Goal: Task Accomplishment & Management: Complete application form

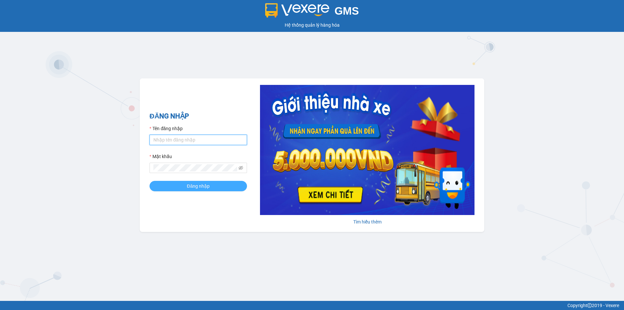
type input "vphklananh.hkot"
click at [188, 184] on span "Đăng nhập" at bounding box center [198, 185] width 23 height 7
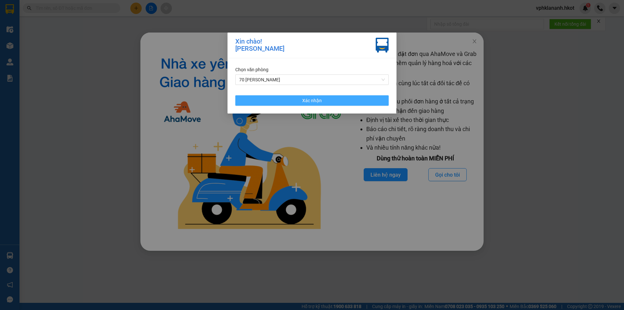
click at [268, 98] on button "Xác nhận" at bounding box center [311, 100] width 153 height 10
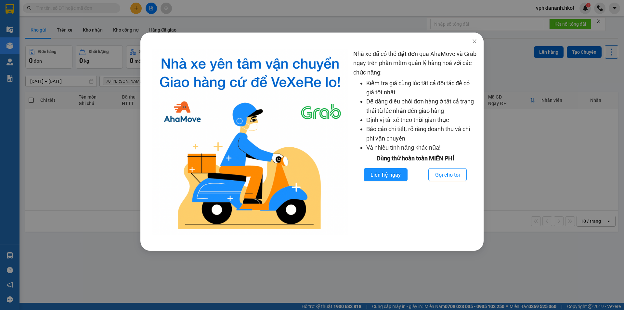
drag, startPoint x: 82, startPoint y: 171, endPoint x: 85, endPoint y: 146, distance: 24.6
click at [84, 168] on div "Nhà xe đã có thể đặt đơn qua AhaMove và Grab ngay trên phần mềm quản lý hàng ho…" at bounding box center [312, 155] width 624 height 310
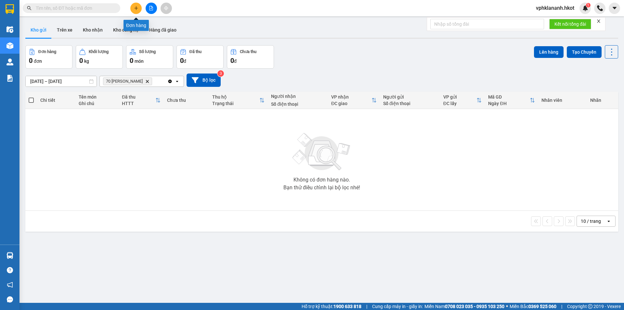
click at [133, 9] on button at bounding box center [135, 8] width 11 height 11
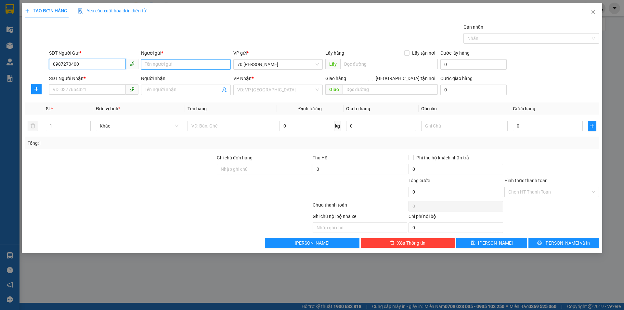
type input "0987270400"
click at [156, 60] on input "Người gửi *" at bounding box center [185, 64] width 89 height 10
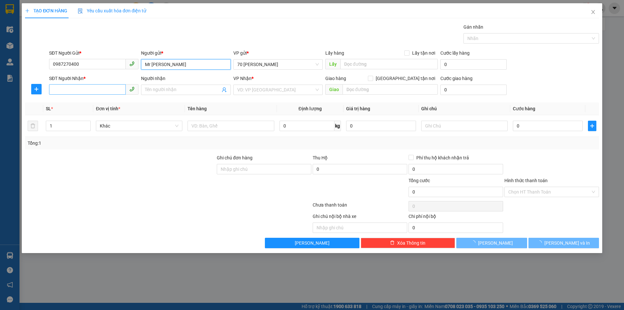
type input "Mr [PERSON_NAME]"
click at [93, 92] on input "SĐT Người Nhận *" at bounding box center [87, 89] width 77 height 10
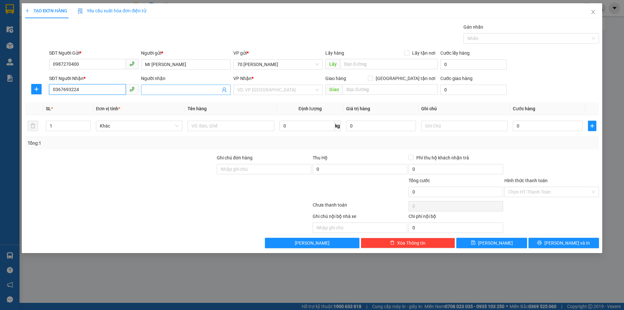
type input "0367693224"
click at [149, 90] on input "Người nhận" at bounding box center [182, 89] width 75 height 7
type input "Mr [PERSON_NAME]"
click at [257, 93] on input "search" at bounding box center [275, 90] width 77 height 10
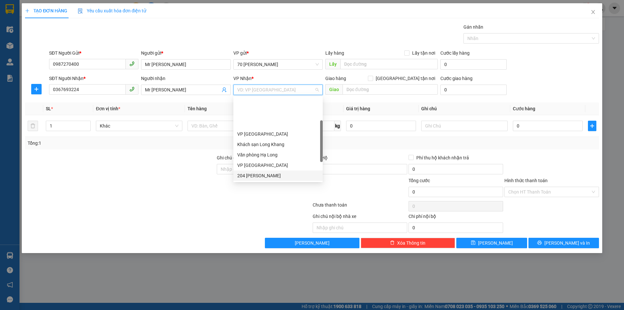
scroll to position [60, 0]
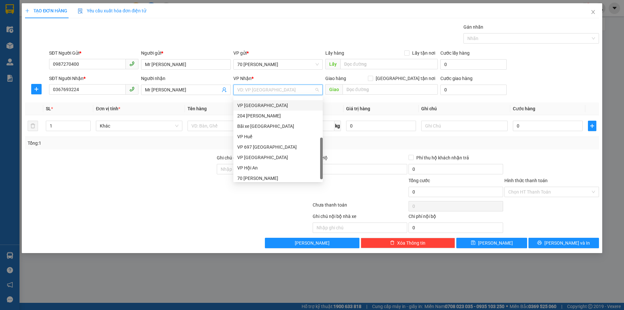
click at [253, 106] on div "VP [GEOGRAPHIC_DATA]" at bounding box center [278, 105] width 82 height 7
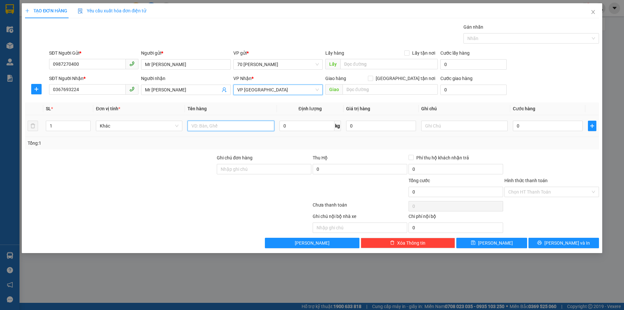
click at [225, 126] on input "text" at bounding box center [230, 126] width 86 height 10
type input "r"
type input "rượu"
click at [186, 151] on div "Transit Pickup Surcharge Ids Transit Deliver Surcharge Ids Transit Deliver Surc…" at bounding box center [312, 135] width 574 height 224
click at [543, 126] on input "0" at bounding box center [548, 126] width 70 height 10
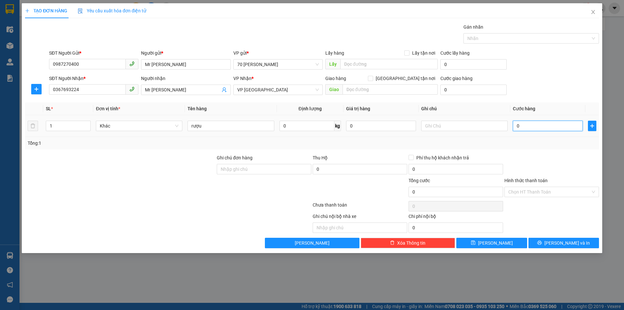
type input "1"
type input "10"
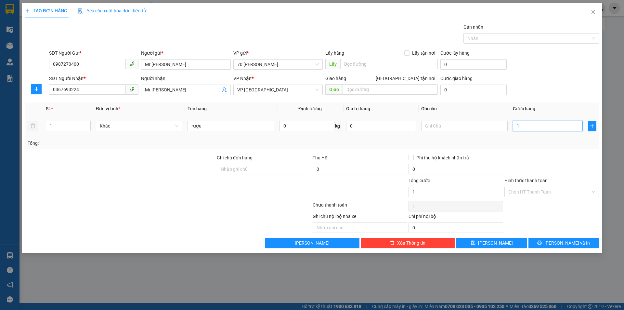
type input "10"
type input "100"
type input "1.000"
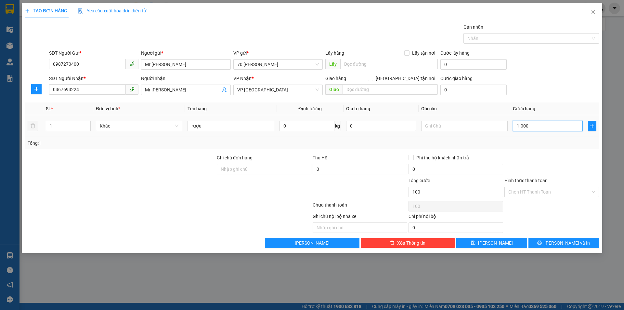
type input "1.000"
type input "10.000"
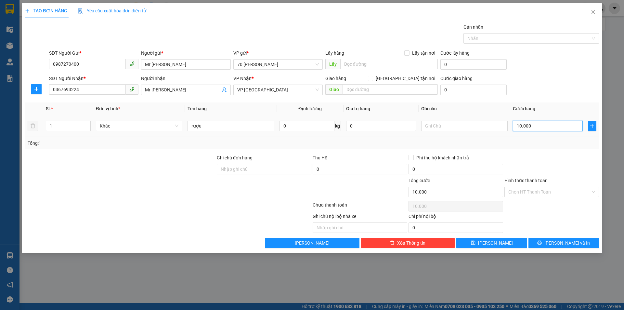
type input "100.000"
click at [501, 241] on button "[PERSON_NAME]" at bounding box center [491, 242] width 70 height 10
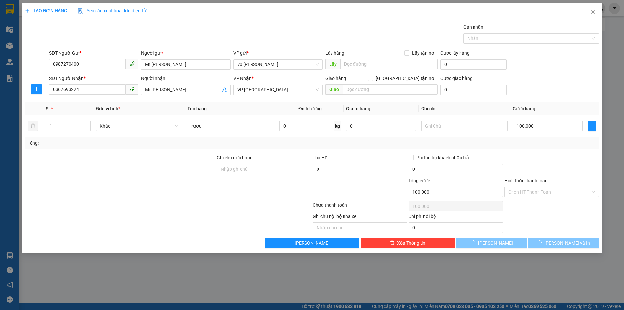
type input "0"
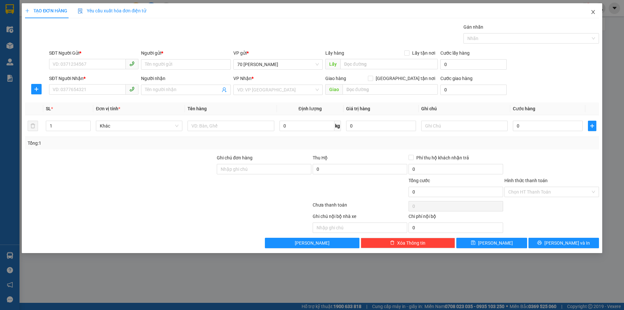
click at [594, 13] on icon "close" at bounding box center [592, 11] width 5 height 5
